Goal: Information Seeking & Learning: Check status

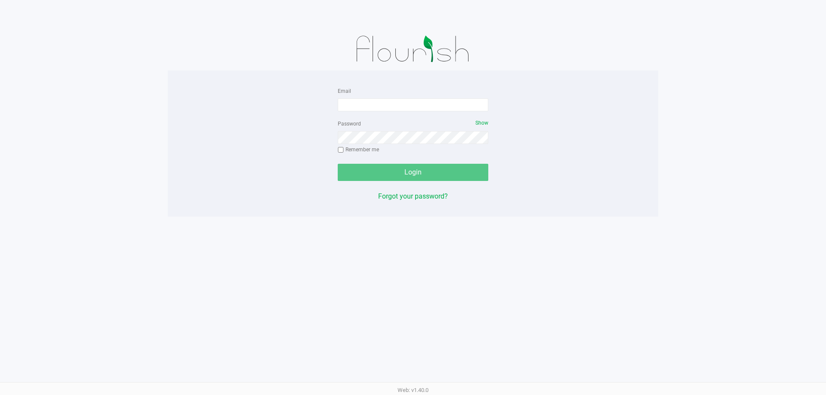
click at [407, 113] on form "Email Password Show Remember me Login" at bounding box center [413, 133] width 151 height 95
click at [408, 95] on div "Email" at bounding box center [413, 99] width 151 height 26
click at [408, 102] on input "Email" at bounding box center [413, 104] width 151 height 13
type input "[EMAIL_ADDRESS][DOMAIN_NAME]"
click at [399, 144] on div "Password Show Remember me" at bounding box center [413, 137] width 151 height 39
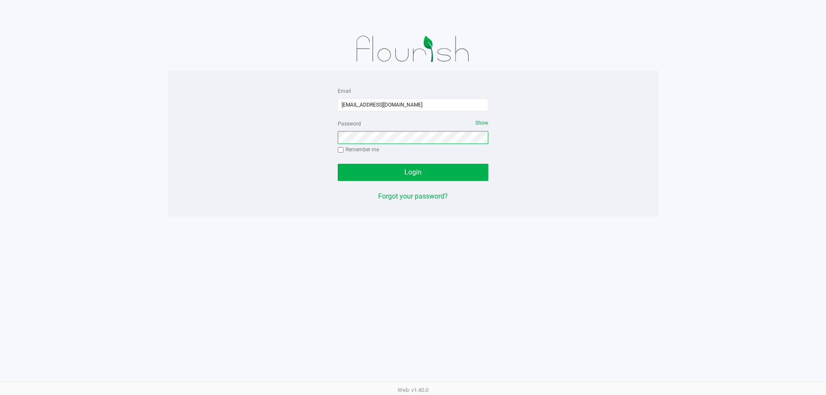
click at [338, 164] on button "Login" at bounding box center [413, 172] width 151 height 17
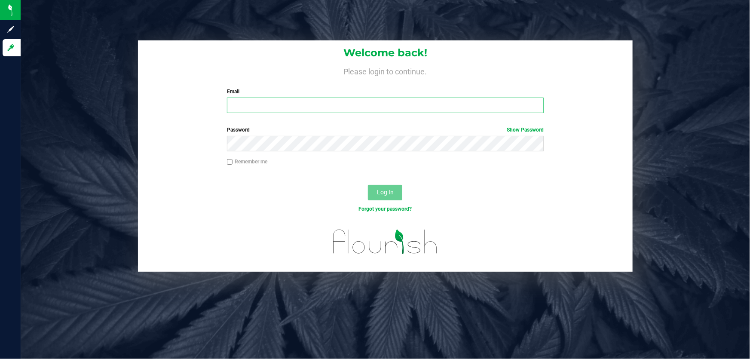
click at [293, 112] on input "Email" at bounding box center [385, 105] width 317 height 15
type input "[EMAIL_ADDRESS][DOMAIN_NAME]"
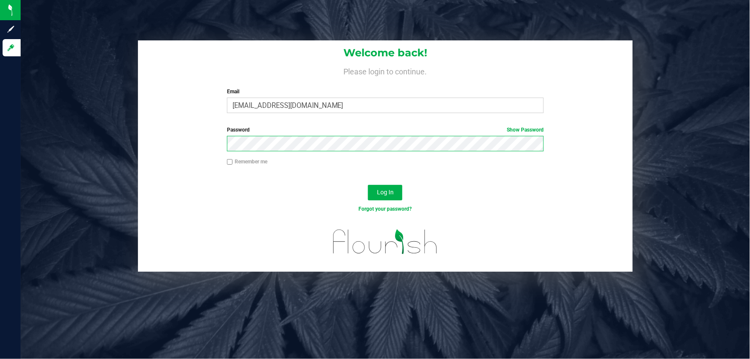
click at [368, 185] on button "Log In" at bounding box center [385, 192] width 34 height 15
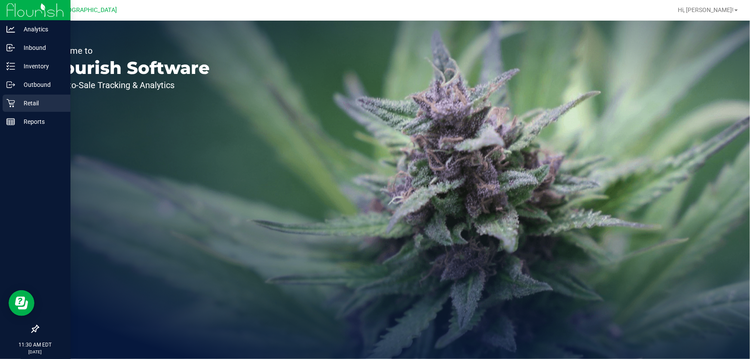
click at [12, 98] on div "Retail" at bounding box center [37, 103] width 68 height 17
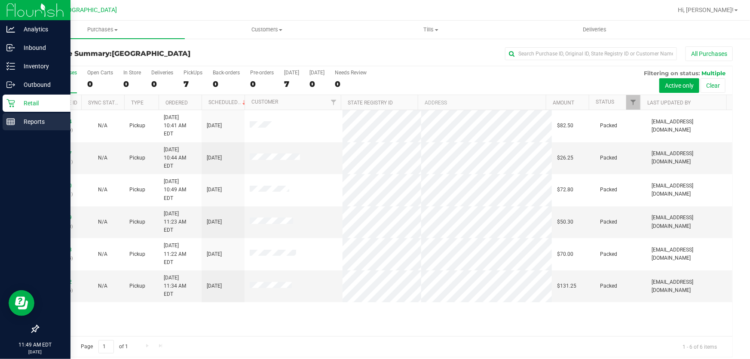
click at [13, 117] on icon at bounding box center [10, 121] width 9 height 9
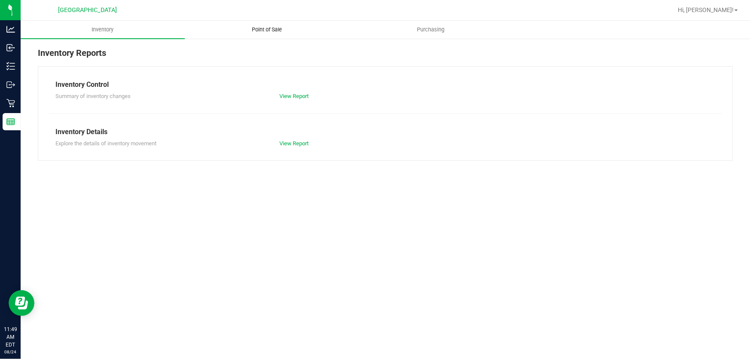
click at [270, 25] on uib-tab-heading "Point of Sale" at bounding box center [266, 29] width 163 height 17
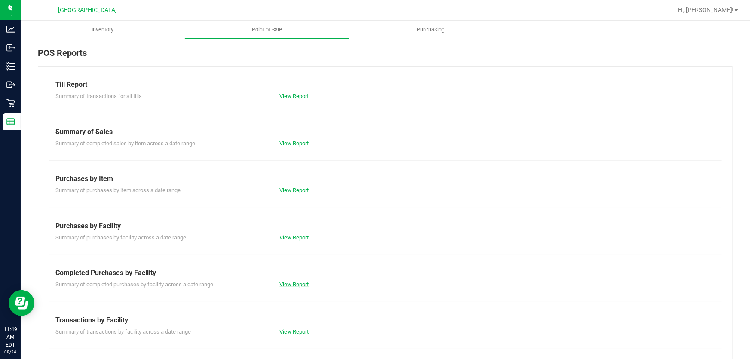
click at [302, 283] on link "View Report" at bounding box center [294, 284] width 29 height 6
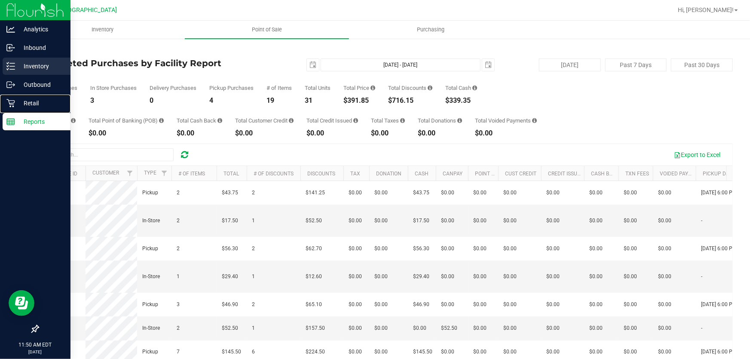
drag, startPoint x: 17, startPoint y: 98, endPoint x: 48, endPoint y: 73, distance: 39.7
click at [18, 98] on p "Retail" at bounding box center [41, 103] width 52 height 10
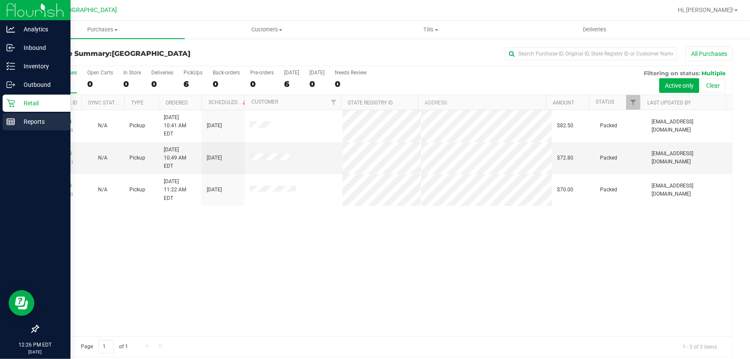
click at [51, 120] on p "Reports" at bounding box center [41, 122] width 52 height 10
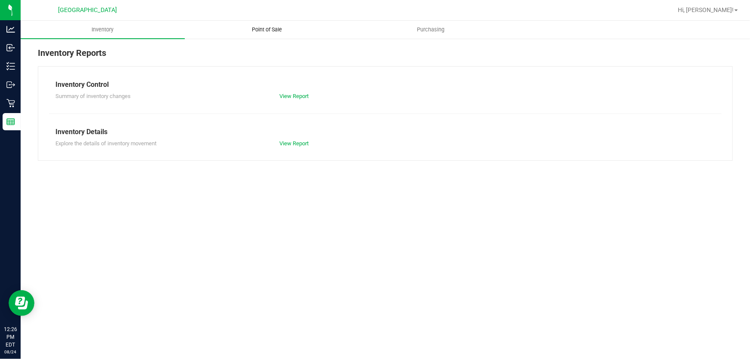
click at [277, 25] on uib-tab-heading "Point of Sale" at bounding box center [266, 29] width 163 height 17
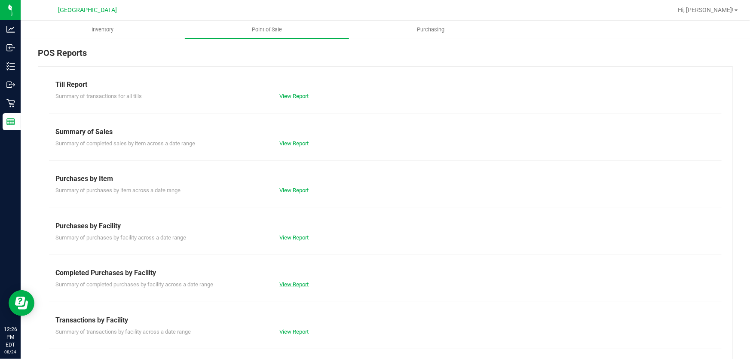
click at [286, 286] on link "View Report" at bounding box center [294, 284] width 29 height 6
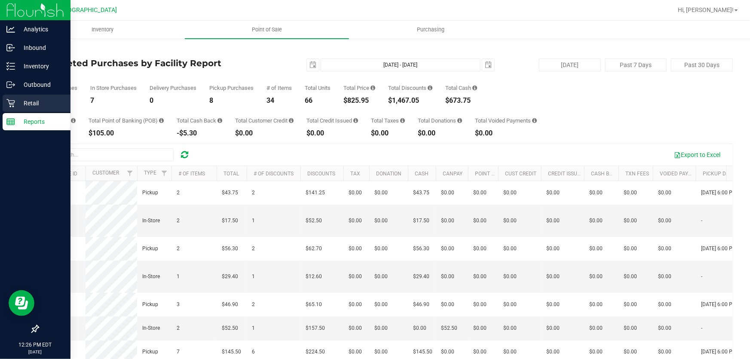
click at [55, 99] on p "Retail" at bounding box center [41, 103] width 52 height 10
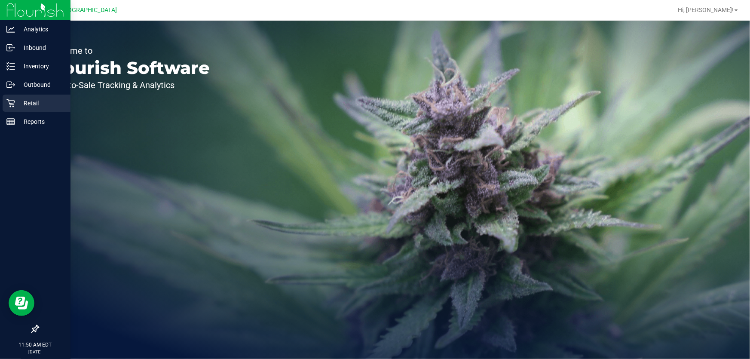
click at [12, 105] on icon at bounding box center [10, 103] width 9 height 9
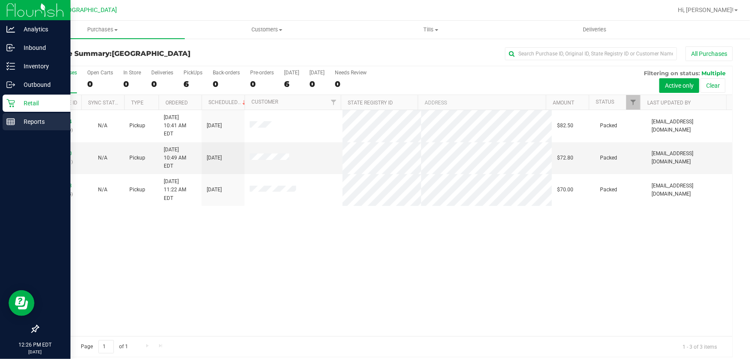
click at [27, 126] on p "Reports" at bounding box center [41, 122] width 52 height 10
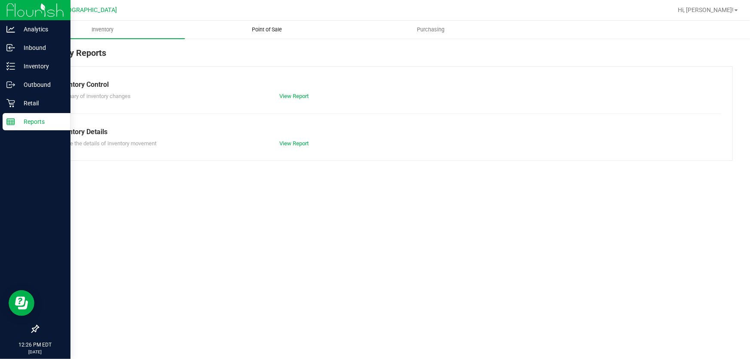
click at [280, 29] on span "Point of Sale" at bounding box center [266, 30] width 53 height 8
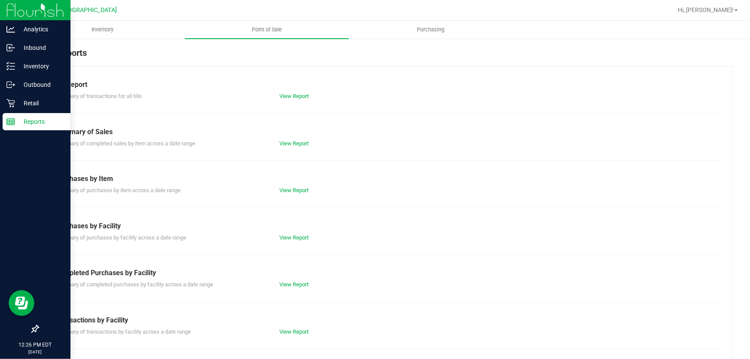
click at [310, 280] on div "View Report" at bounding box center [329, 284] width 112 height 9
click at [288, 290] on div "Till Report Summary of transactions for all tills View Report Summary of Sales …" at bounding box center [385, 254] width 695 height 377
click at [290, 286] on link "View Report" at bounding box center [294, 284] width 29 height 6
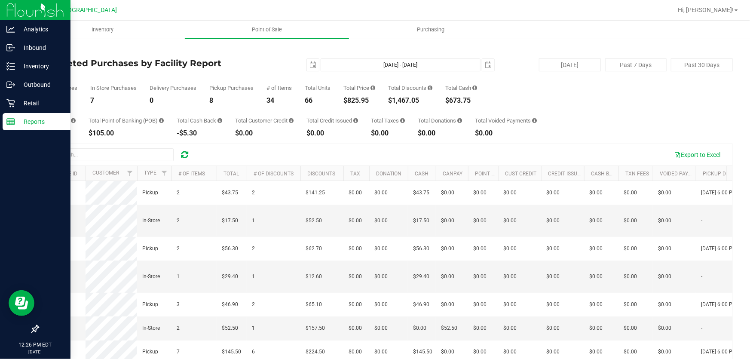
drag, startPoint x: 375, startPoint y: 102, endPoint x: 345, endPoint y: 100, distance: 29.8
click at [345, 100] on div "$825.95" at bounding box center [360, 100] width 32 height 7
copy div "$825.95"
click at [42, 108] on div "Retail" at bounding box center [37, 103] width 68 height 17
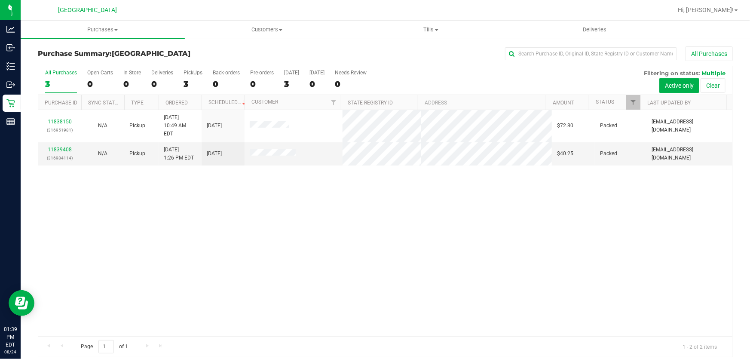
click at [489, 290] on div "11838150 (316951981) N/A Pickup [DATE] 10:49 AM EDT 8/24/2025 $72.80 Packed [EM…" at bounding box center [385, 223] width 694 height 226
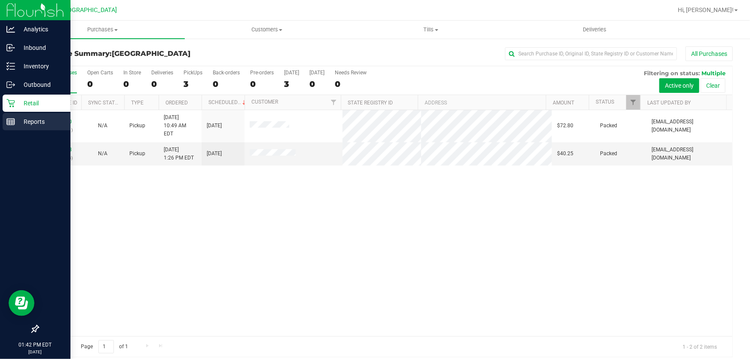
click at [16, 126] on p "Reports" at bounding box center [41, 122] width 52 height 10
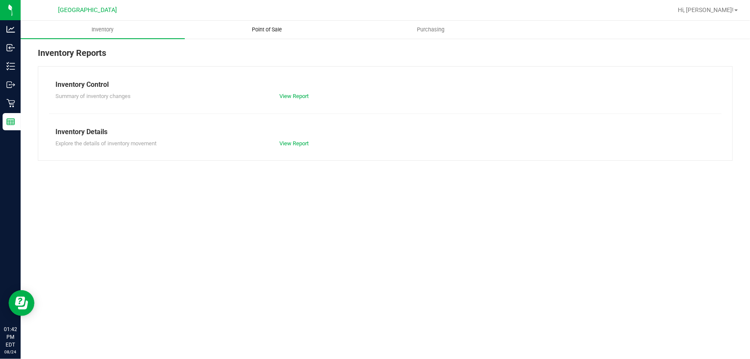
click at [285, 27] on span "Point of Sale" at bounding box center [266, 30] width 53 height 8
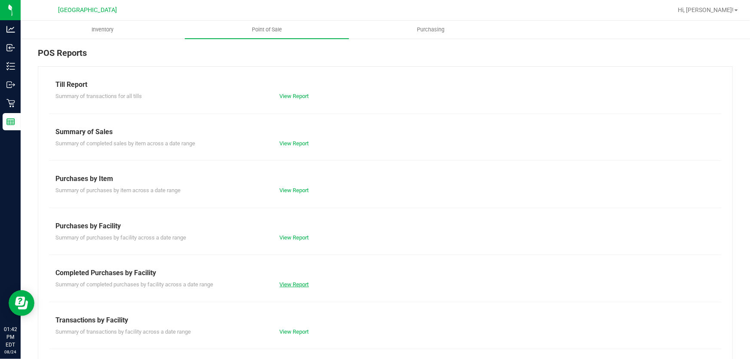
click at [289, 285] on link "View Report" at bounding box center [294, 284] width 29 height 6
